Goal: Task Accomplishment & Management: Manage account settings

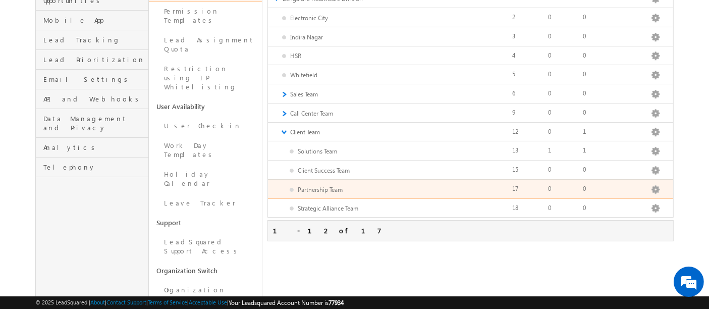
scroll to position [170, 0]
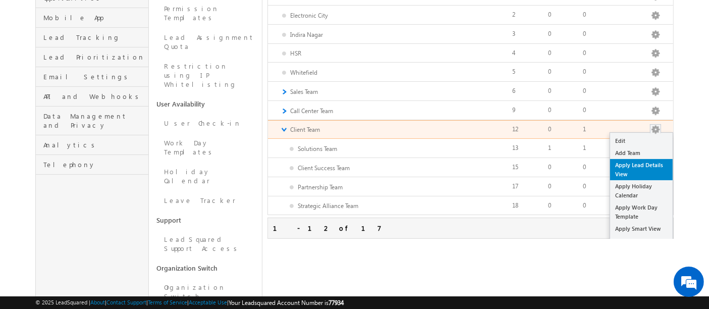
click at [642, 163] on link "Apply Lead Details View" at bounding box center [641, 169] width 63 height 21
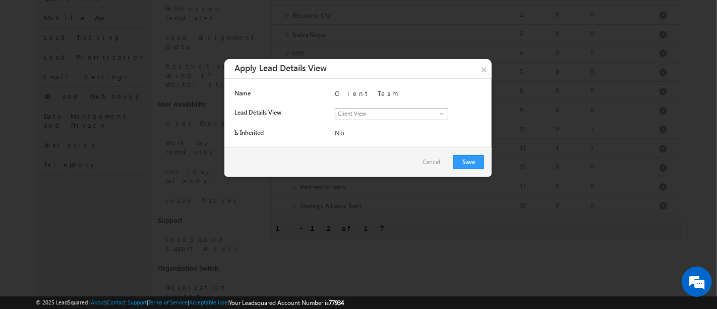
click at [444, 114] on span "select" at bounding box center [444, 113] width 8 height 5
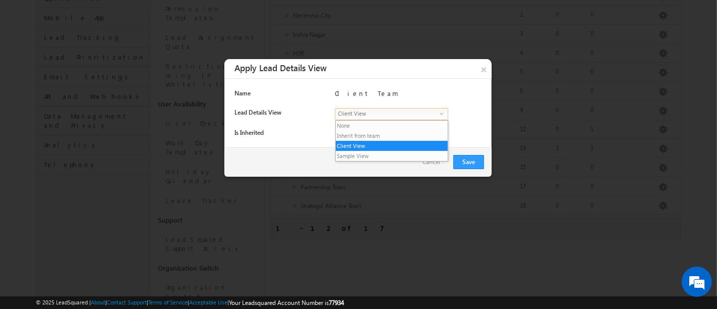
click at [444, 114] on span "select" at bounding box center [444, 113] width 8 height 5
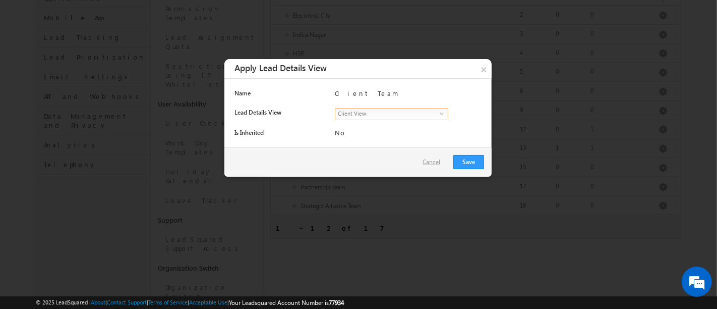
click at [432, 162] on link "Cancel" at bounding box center [434, 161] width 23 height 9
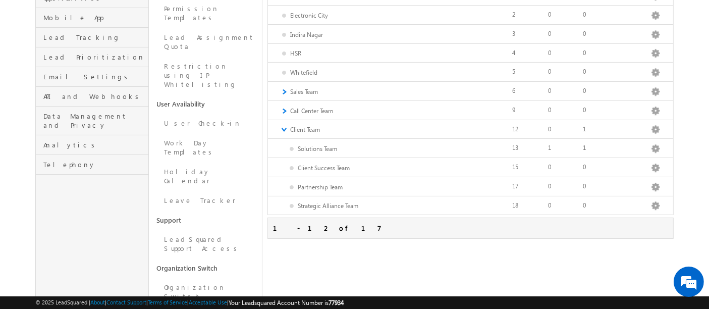
click at [420, 282] on div "Settings Profile Users and Permissions Security Leads Opportunities Mobile App …" at bounding box center [354, 112] width 638 height 497
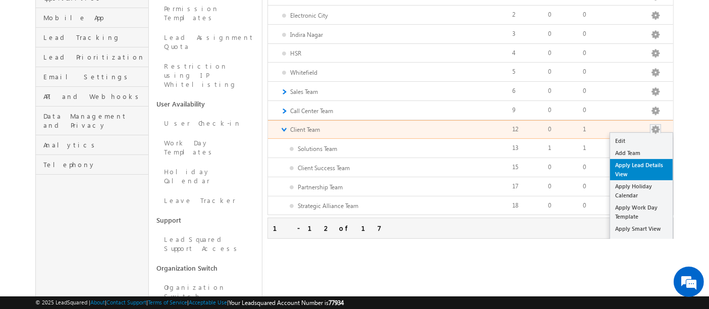
click at [633, 163] on link "Apply Lead Details View" at bounding box center [641, 169] width 63 height 21
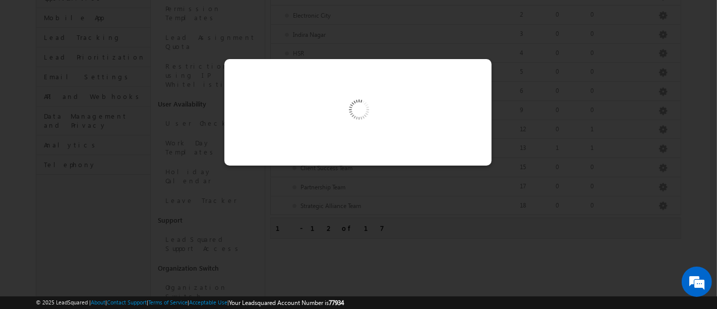
click at [633, 165] on div at bounding box center [358, 154] width 717 height 309
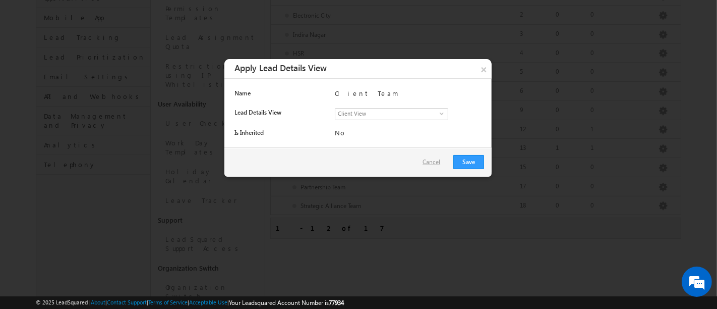
click at [438, 163] on link "Cancel" at bounding box center [434, 161] width 23 height 9
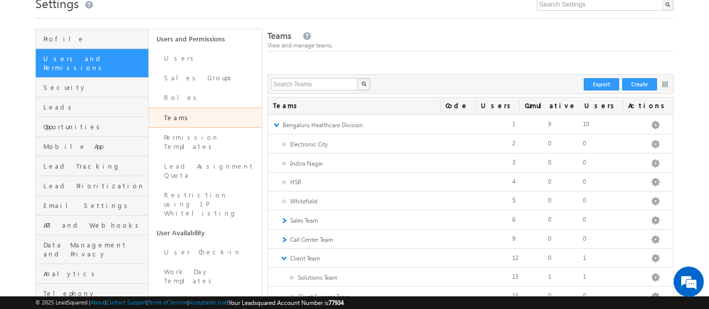
scroll to position [0, 0]
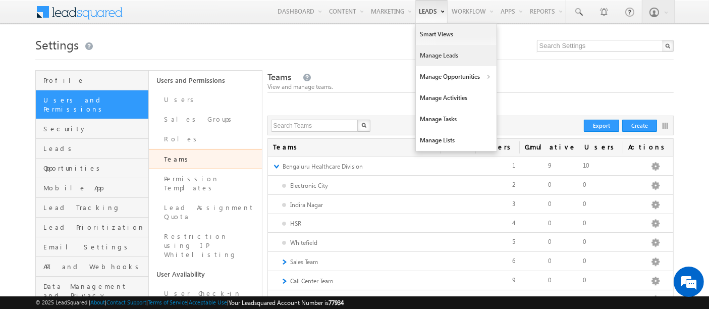
click at [431, 64] on link "Manage Leads" at bounding box center [456, 55] width 81 height 21
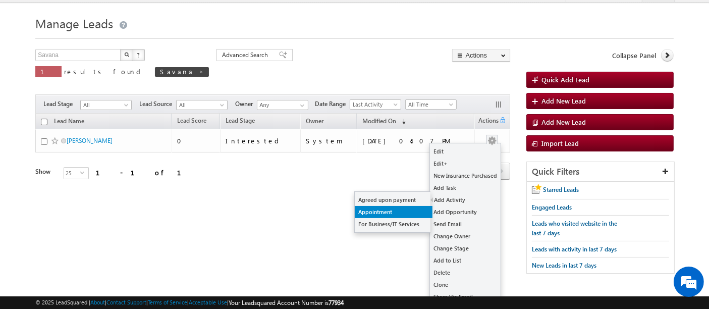
click at [379, 215] on link "Appointment" at bounding box center [394, 212] width 78 height 12
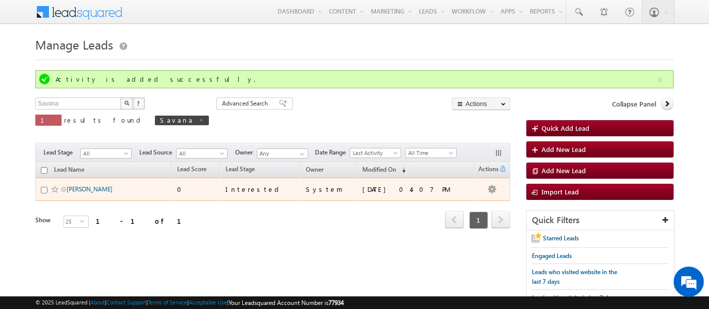
click at [100, 187] on link "[PERSON_NAME]" at bounding box center [90, 189] width 46 height 8
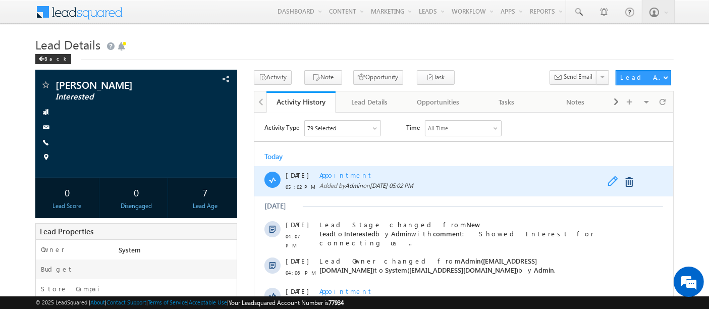
click at [608, 184] on span at bounding box center [615, 181] width 16 height 12
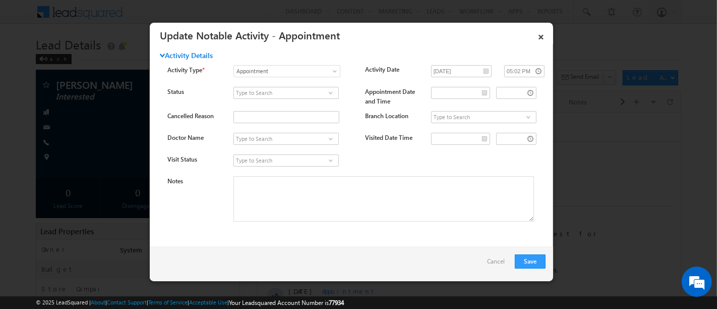
click at [334, 71] on span at bounding box center [336, 73] width 8 height 8
click at [330, 159] on span at bounding box center [331, 160] width 10 height 8
click at [495, 262] on link "Cancel" at bounding box center [498, 263] width 23 height 19
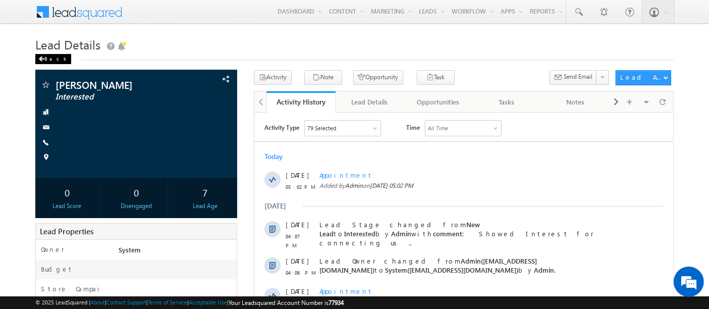
click at [43, 60] on span at bounding box center [41, 58] width 6 height 5
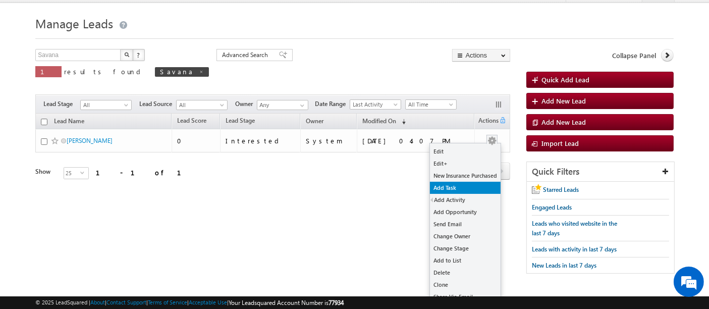
click at [443, 192] on link "Add Task" at bounding box center [465, 188] width 71 height 12
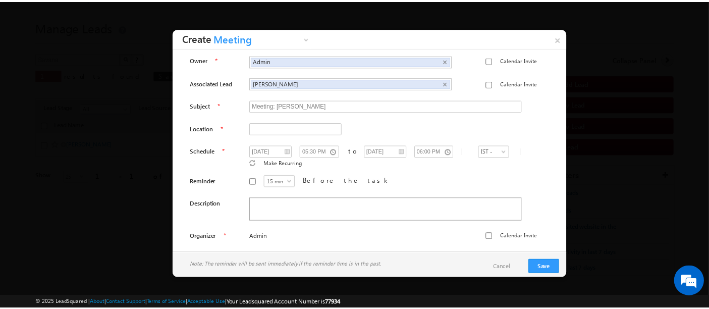
scroll to position [3, 0]
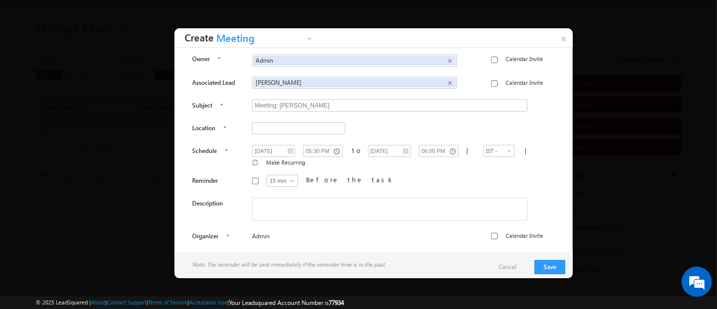
click at [491, 224] on div "Calendar Invite" at bounding box center [517, 232] width 52 height 21
click at [491, 232] on input "Calendar Invite" at bounding box center [494, 235] width 7 height 7
checkbox input "true"
click at [269, 125] on input "text" at bounding box center [298, 128] width 93 height 12
type input "office"
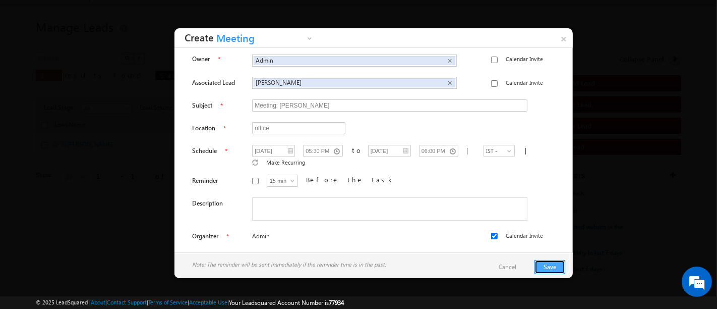
click at [552, 266] on button "Save" at bounding box center [550, 267] width 31 height 14
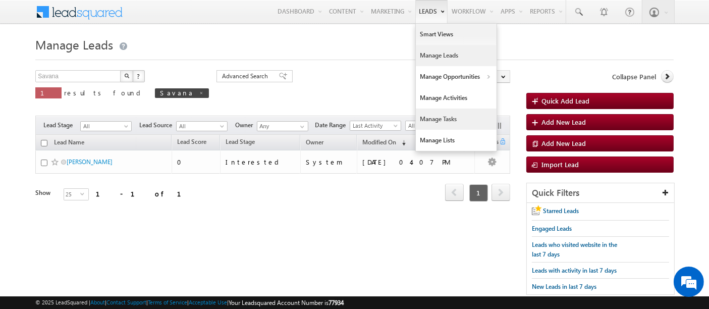
click at [436, 123] on link "Manage Tasks" at bounding box center [456, 118] width 81 height 21
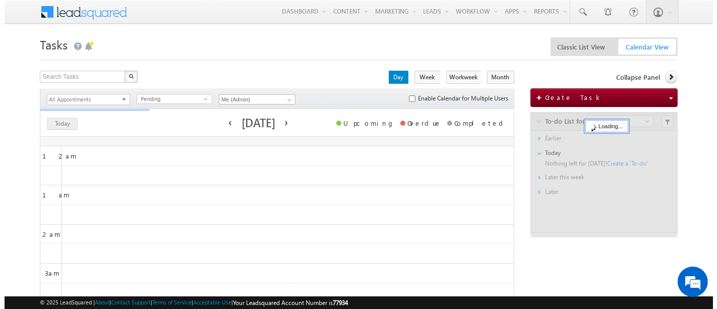
scroll to position [637, 0]
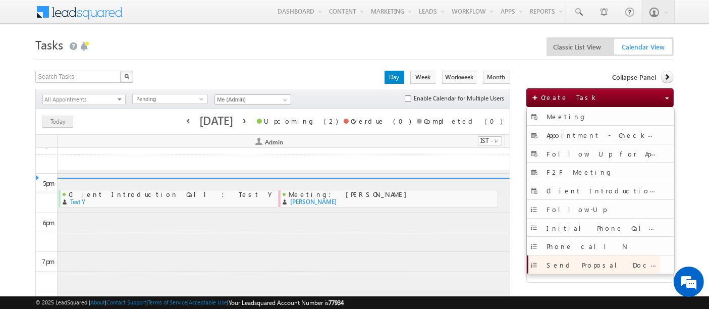
click at [566, 263] on span "Send Proposal Document" at bounding box center [611, 264] width 130 height 10
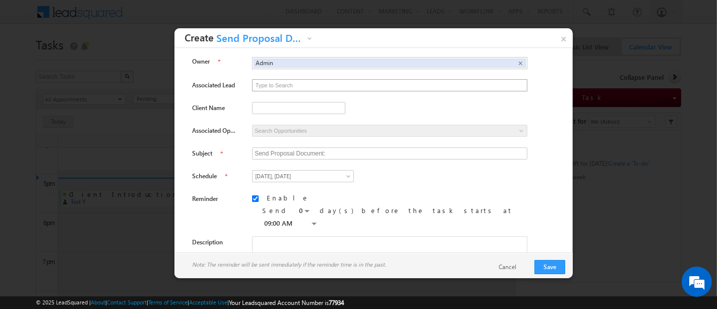
click at [260, 83] on input "text" at bounding box center [390, 85] width 274 height 11
type input "T"
click at [304, 86] on input "text" at bounding box center [390, 85] width 274 height 11
type input "[PERSON_NAME]"
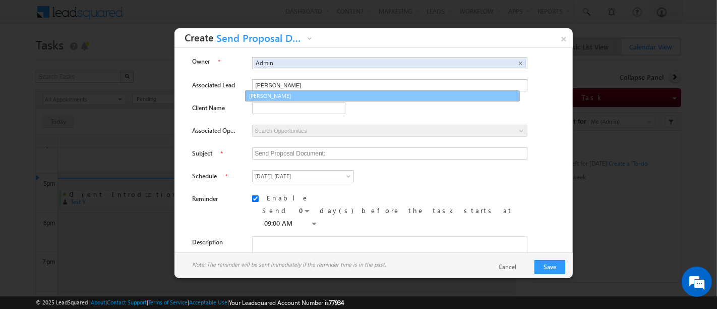
click at [301, 97] on link "[PERSON_NAME]" at bounding box center [382, 96] width 275 height 12
type input "Send Proposal Document: [PERSON_NAME]"
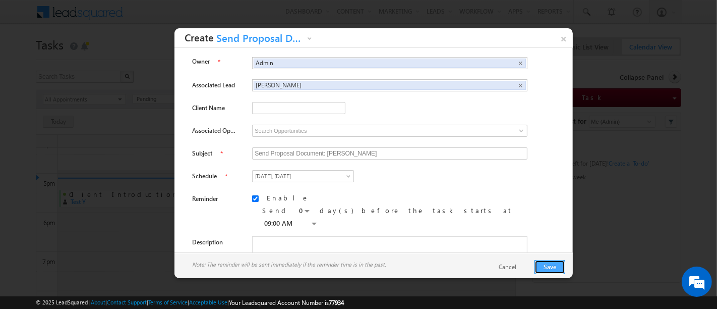
click at [553, 260] on button "Save" at bounding box center [550, 267] width 31 height 14
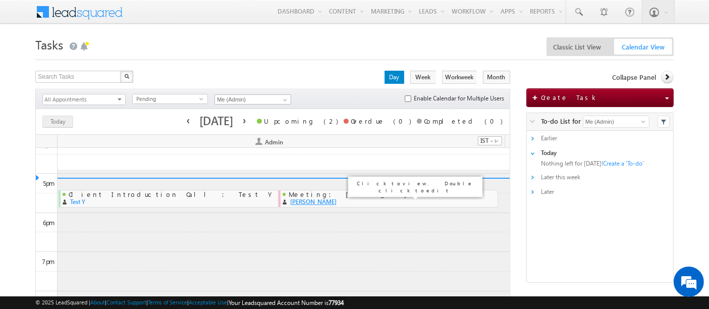
click at [325, 198] on link "[PERSON_NAME]" at bounding box center [313, 202] width 46 height 8
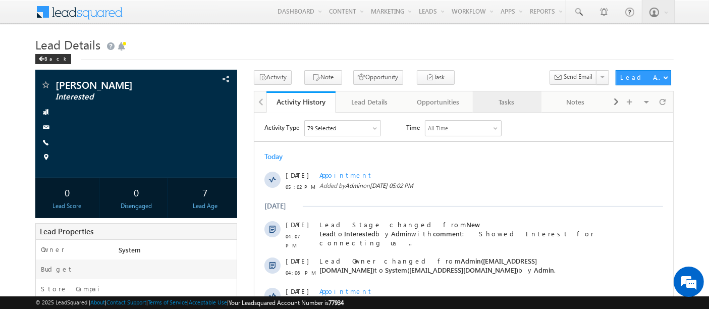
click at [495, 97] on div "Tasks" at bounding box center [506, 102] width 51 height 12
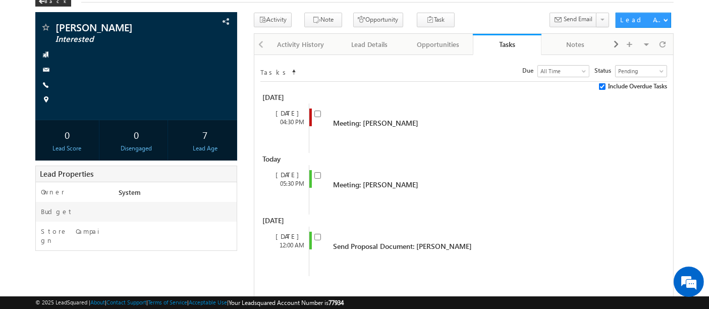
scroll to position [56, 0]
